Goal: Information Seeking & Learning: Compare options

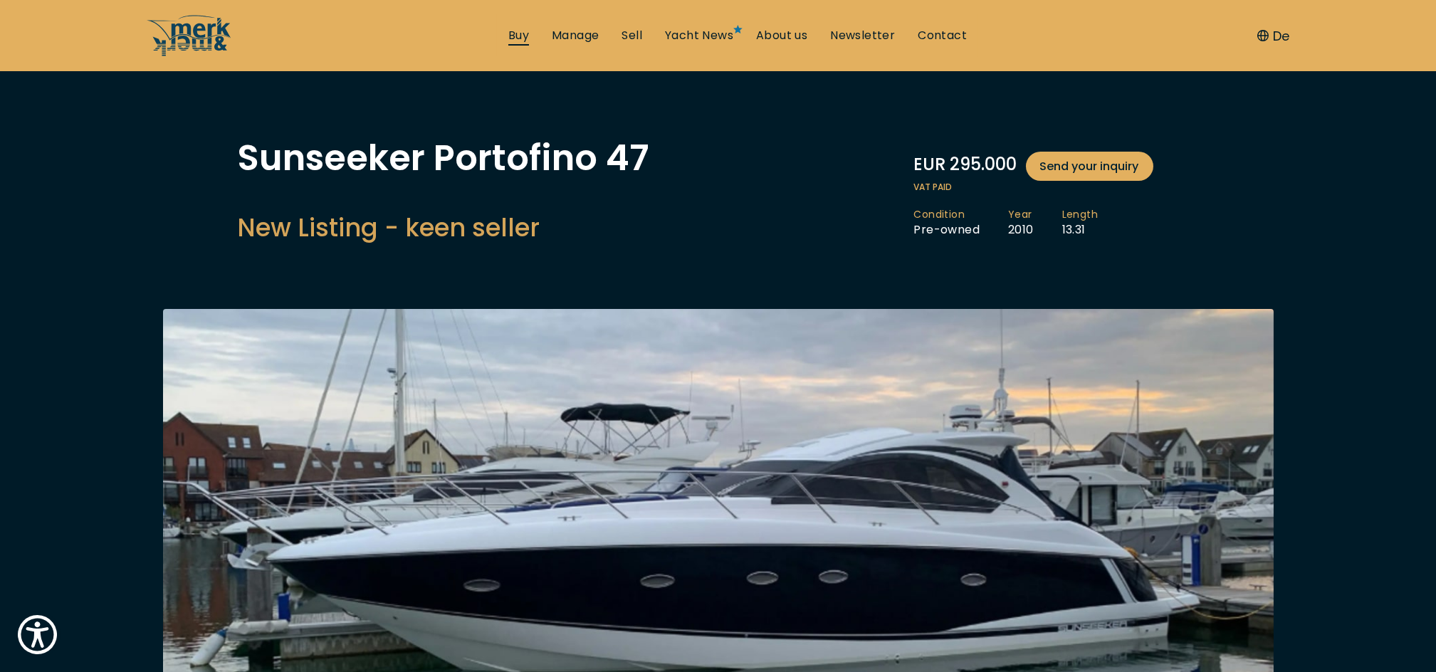
click at [518, 42] on link "Buy" at bounding box center [518, 36] width 21 height 16
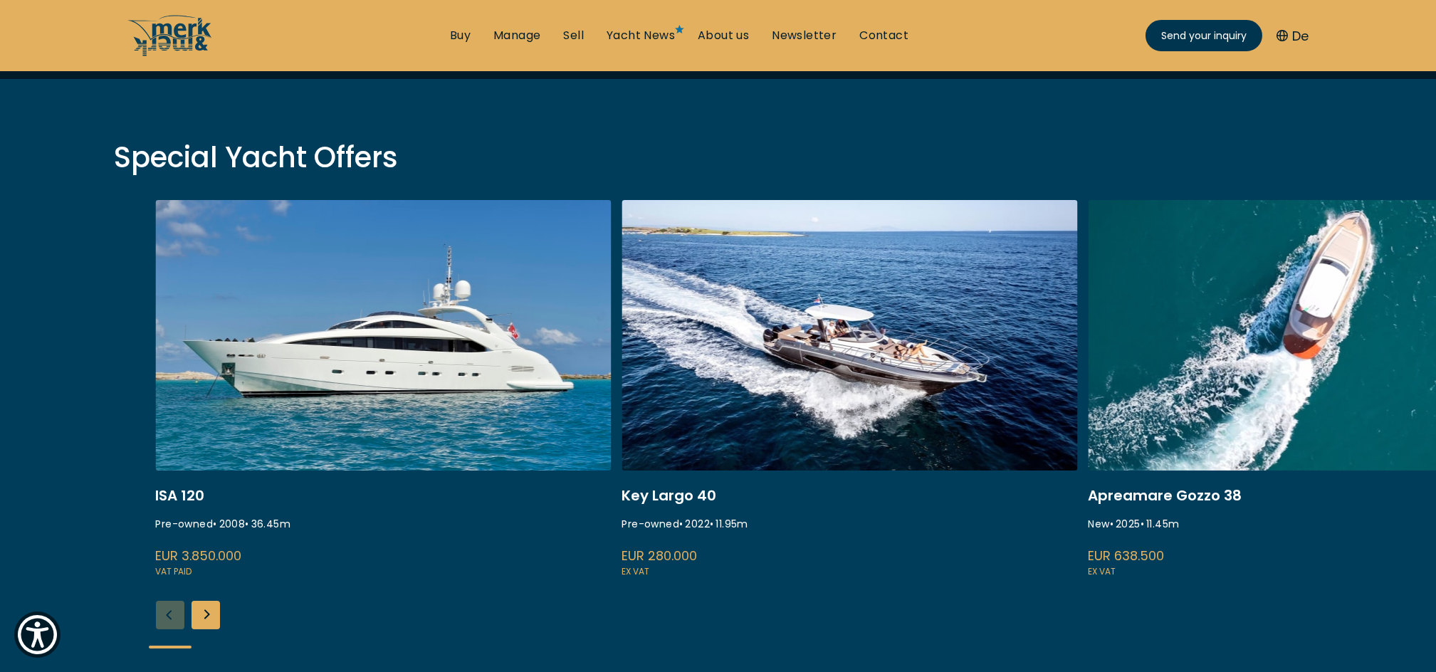
scroll to position [448, 0]
click at [201, 607] on div "Next slide" at bounding box center [206, 614] width 28 height 28
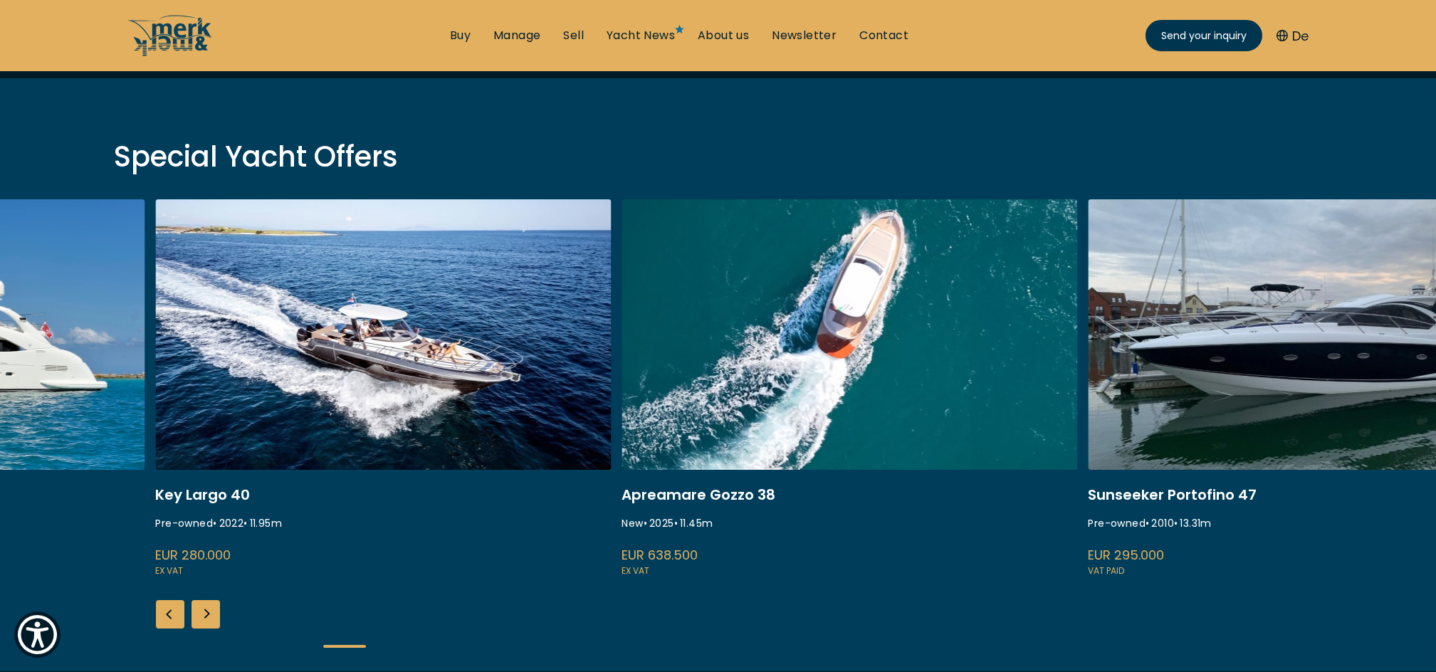
click at [201, 607] on div "Next slide" at bounding box center [206, 614] width 28 height 28
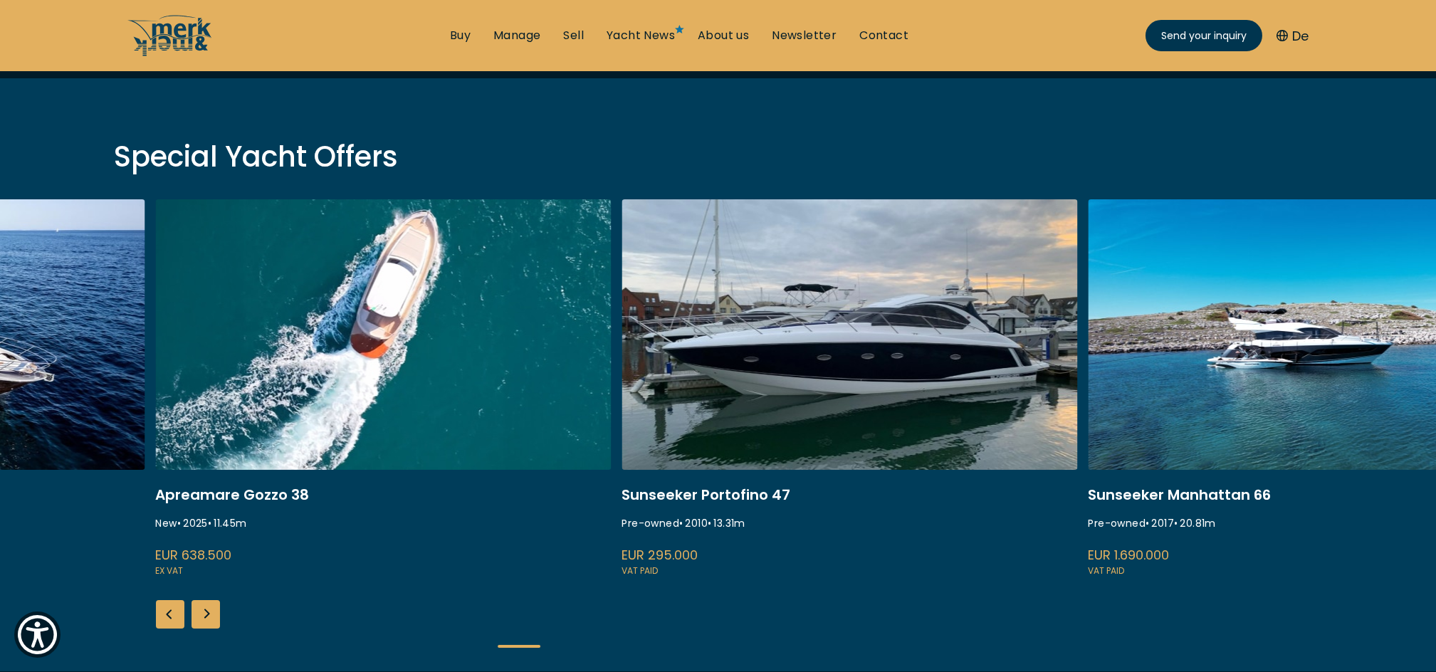
click at [201, 607] on div "Next slide" at bounding box center [206, 614] width 28 height 28
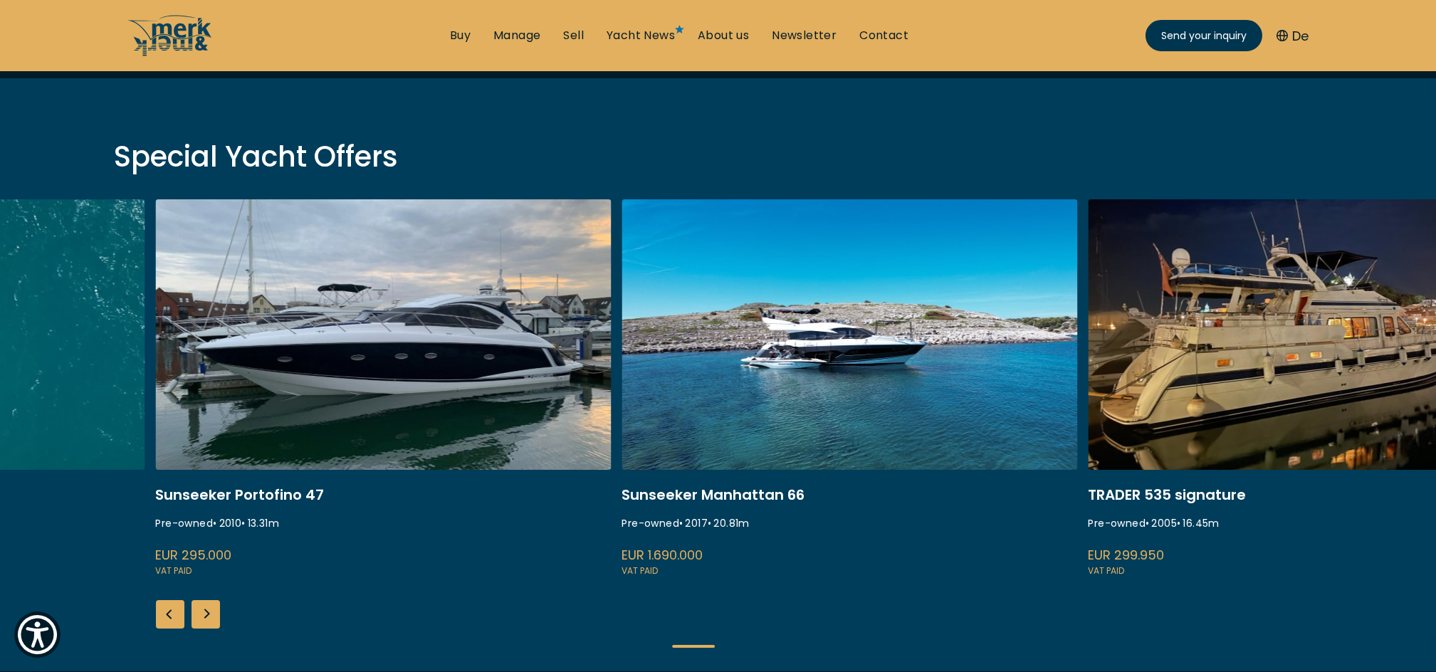
click at [201, 607] on div "Next slide" at bounding box center [206, 614] width 28 height 28
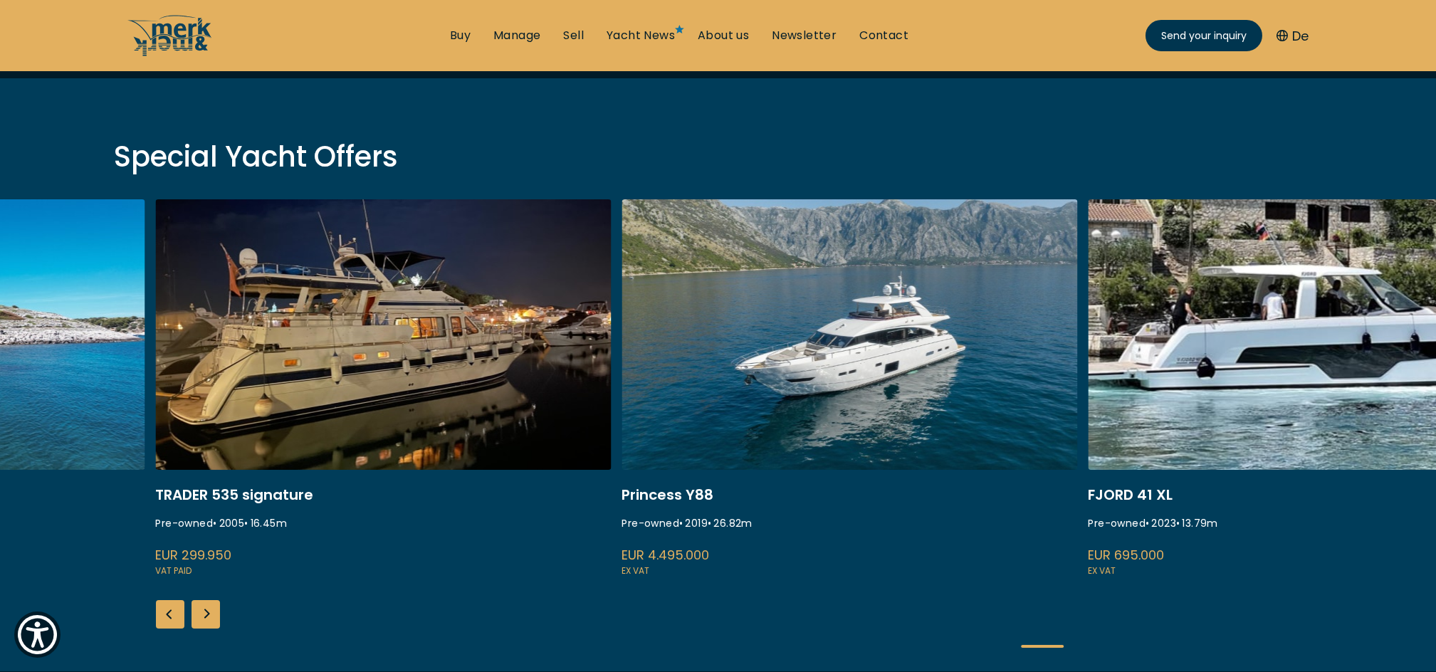
click at [201, 607] on div "Next slide" at bounding box center [206, 614] width 28 height 28
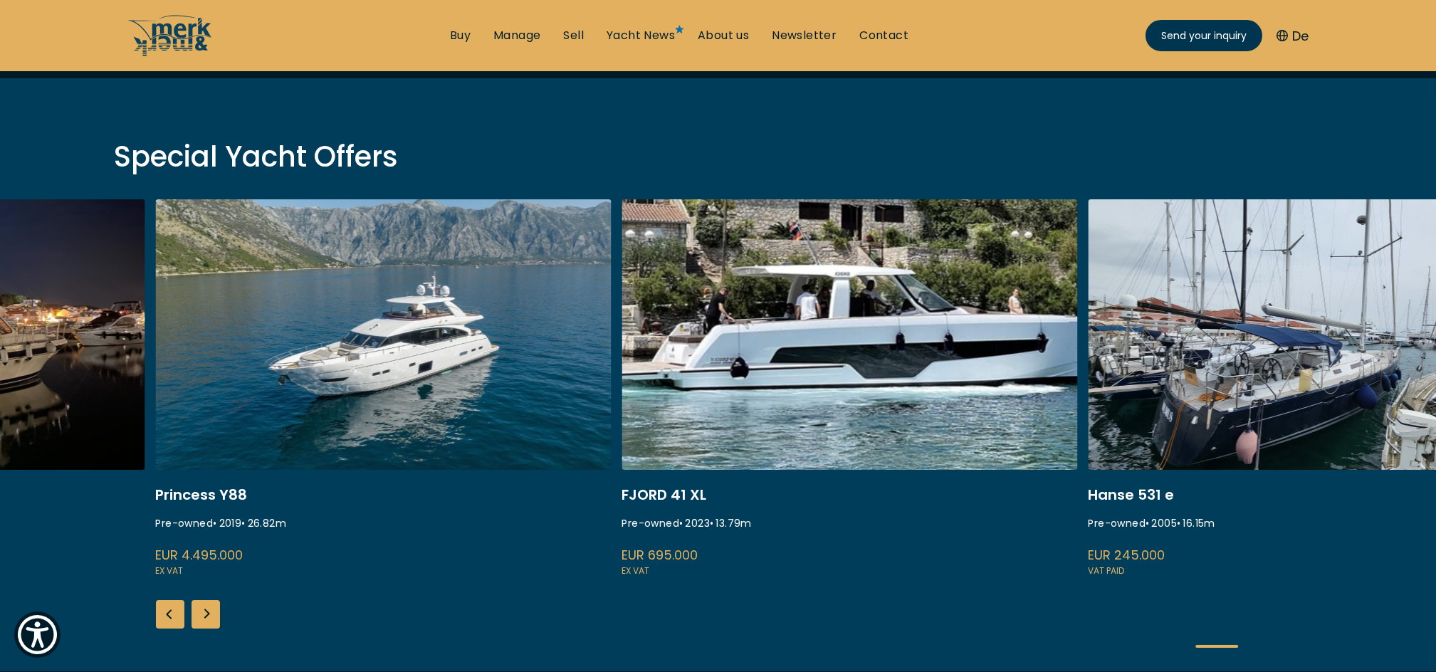
click at [201, 607] on div "Next slide" at bounding box center [206, 614] width 28 height 28
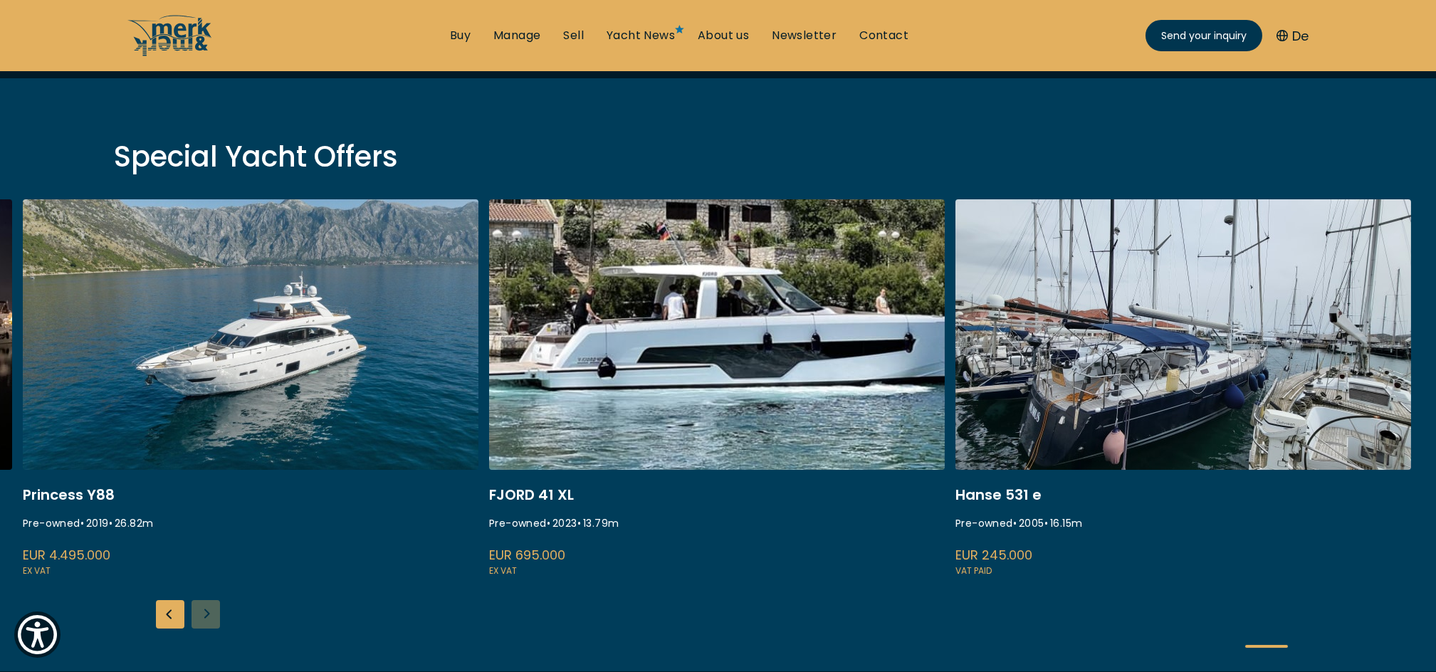
click at [201, 607] on div "ISA 120 Pre-owned • 2008 • 36.45 m EUR 3.850.000 VAT paid Key Largo 40 Pre-owne…" at bounding box center [718, 435] width 1436 height 472
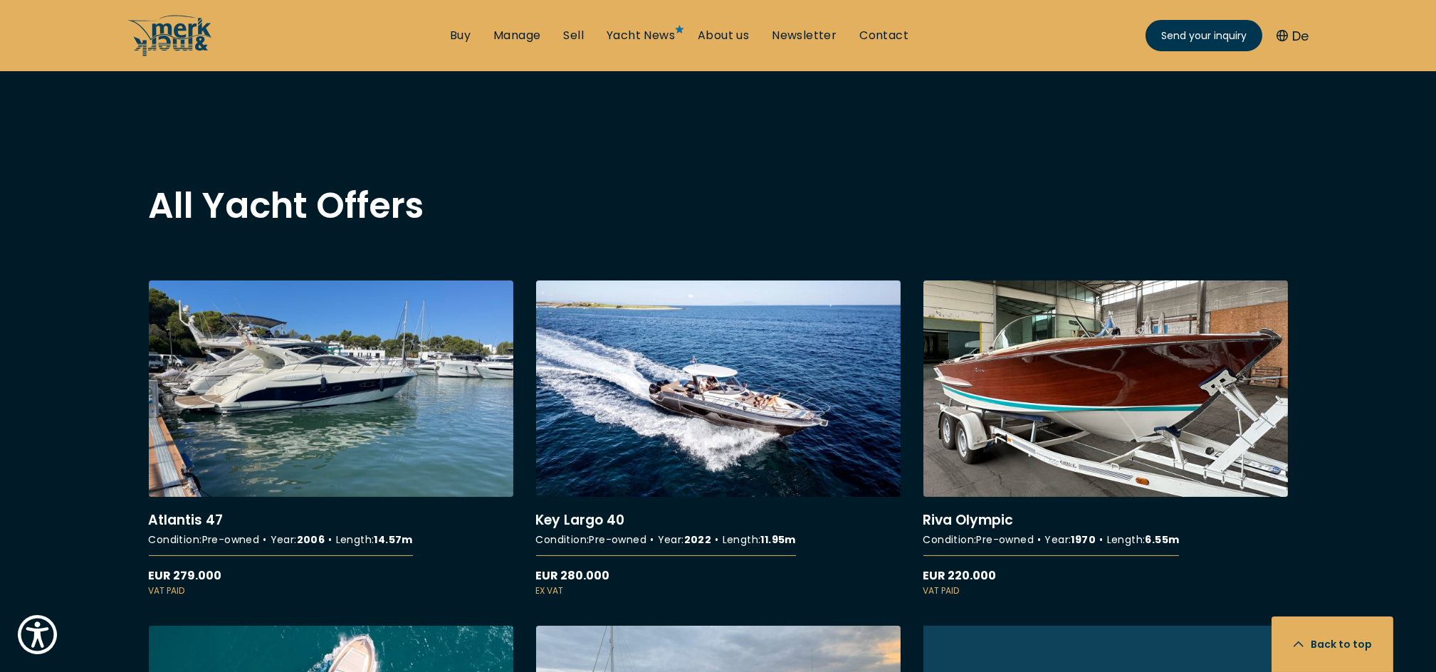
scroll to position [1136, 0]
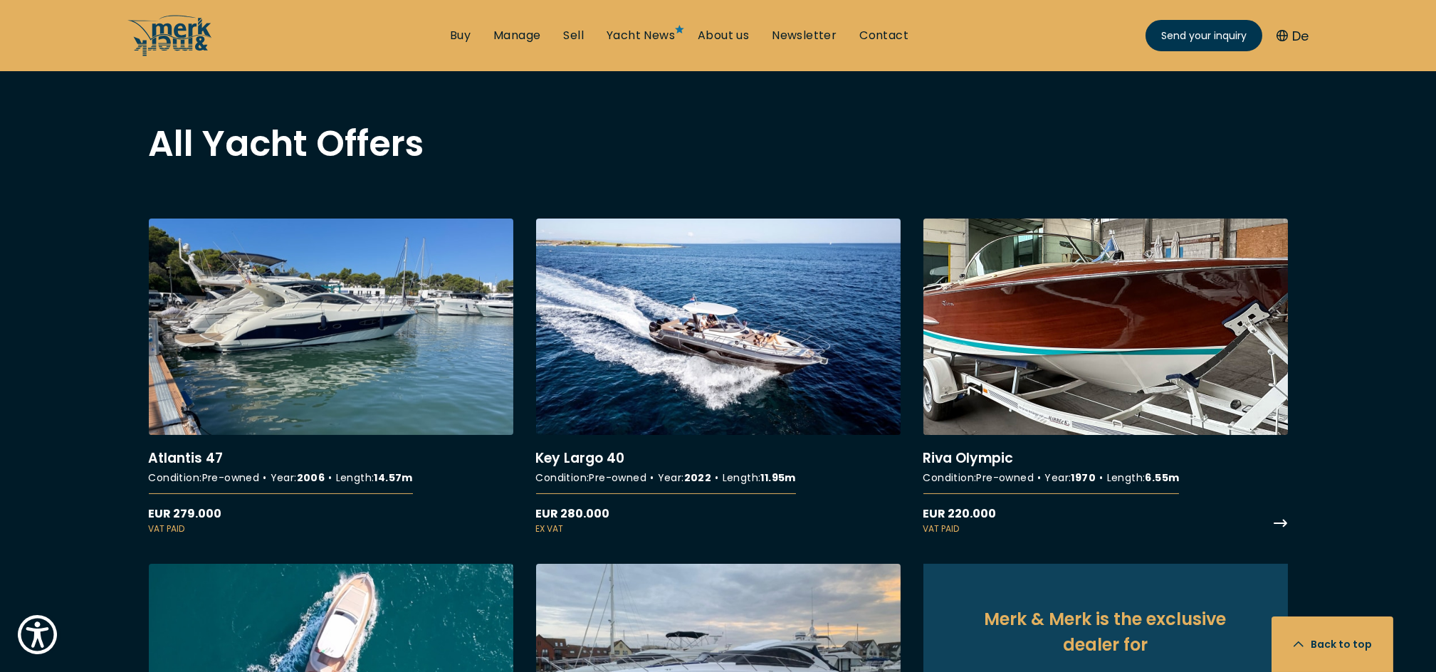
click at [1044, 362] on link "More details about Riva Olympic" at bounding box center [1105, 377] width 365 height 317
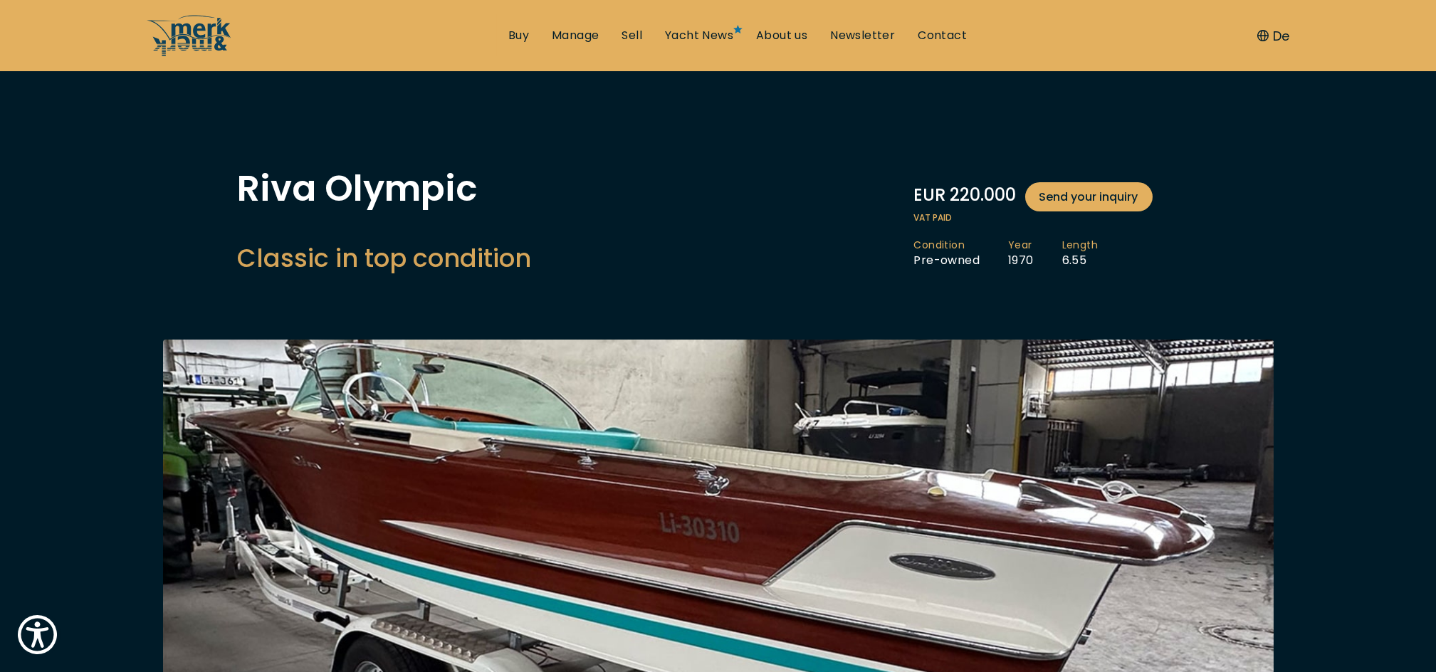
scroll to position [129, 0]
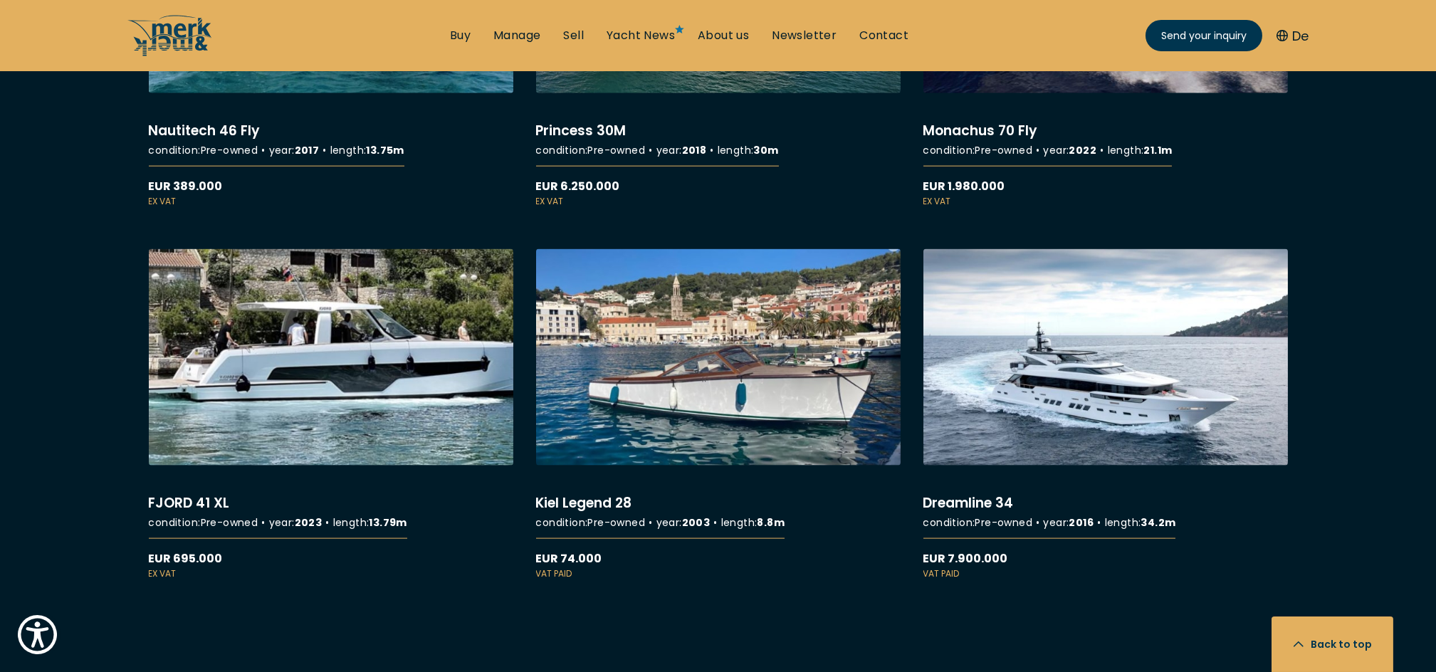
scroll to position [7866, 0]
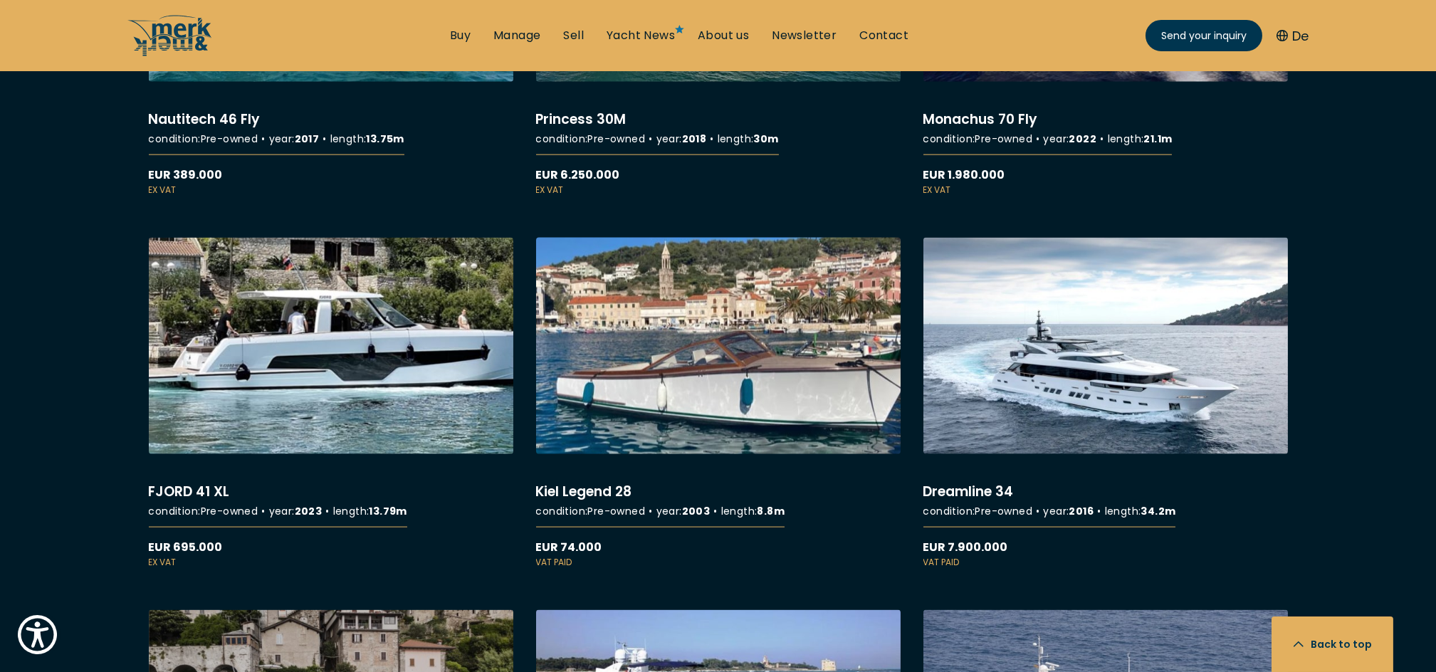
click at [687, 429] on link "More details about Kiel Legend 28" at bounding box center [718, 403] width 365 height 331
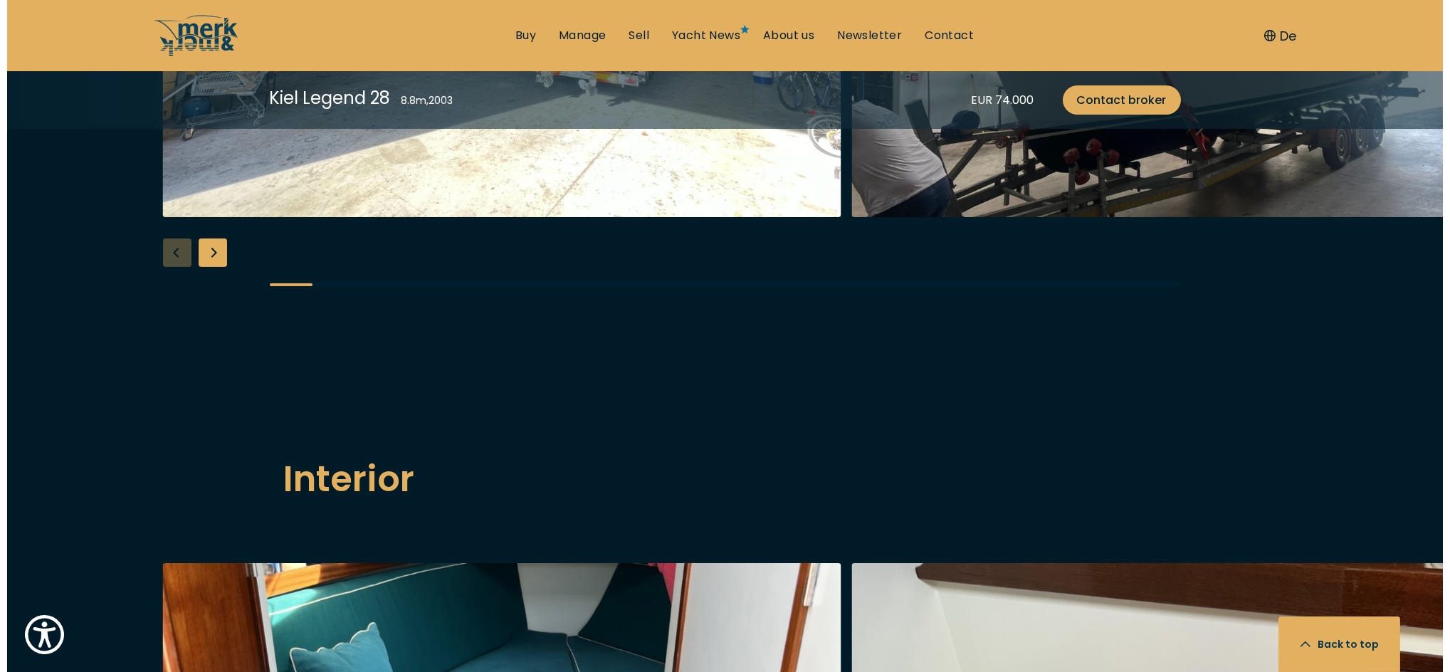
scroll to position [1542, 0]
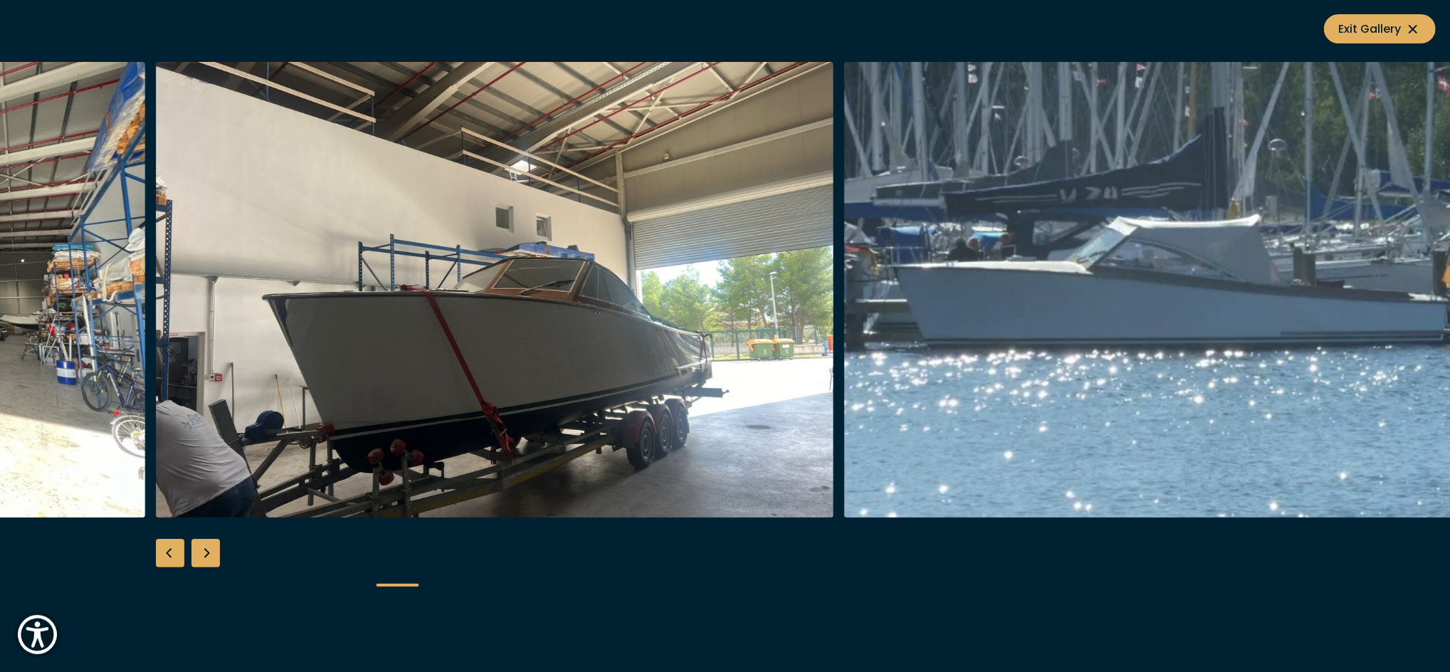
click at [1394, 317] on img "button" at bounding box center [1183, 290] width 678 height 456
click at [1375, 283] on img "button" at bounding box center [1183, 290] width 678 height 456
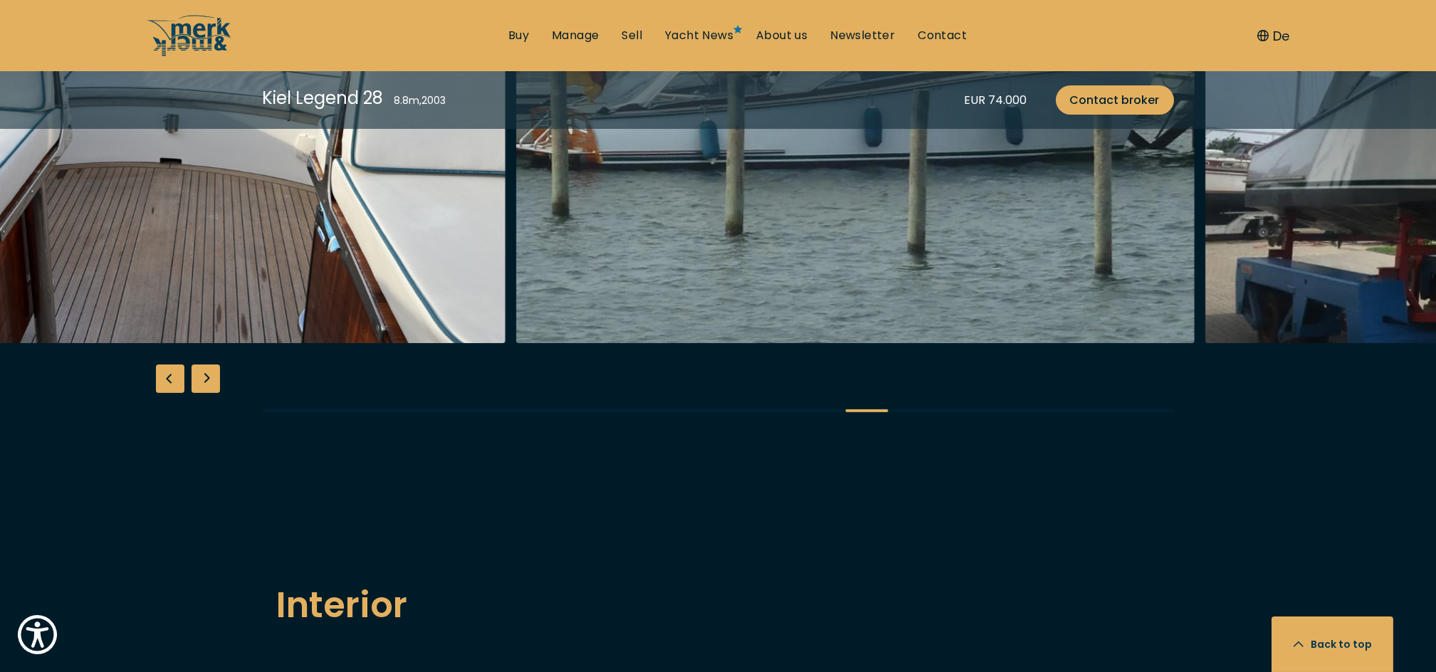
scroll to position [1949, 0]
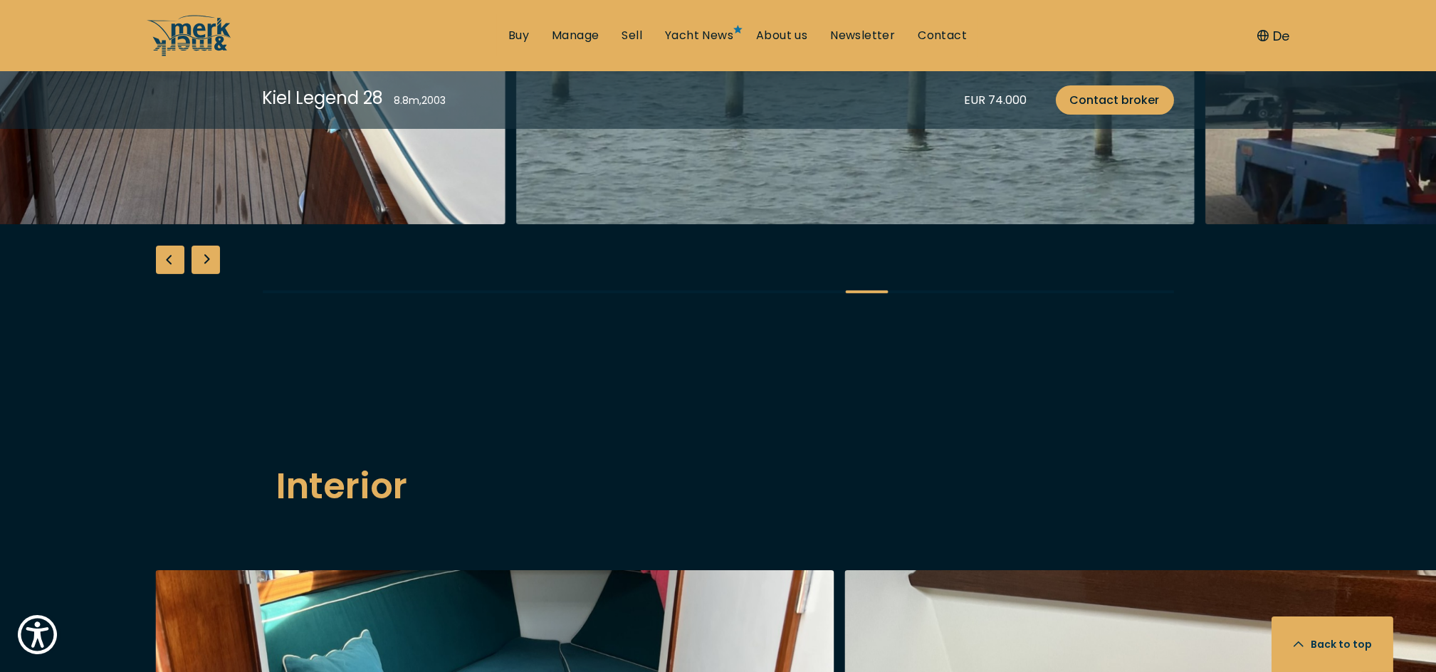
click at [1284, 37] on button "De" at bounding box center [1273, 35] width 32 height 19
